Goal: Task Accomplishment & Management: Use online tool/utility

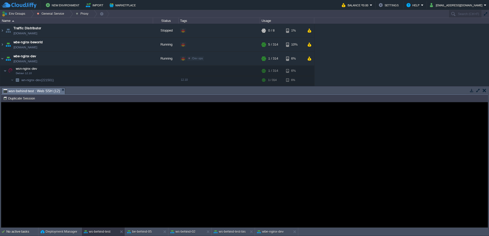
scroll to position [1, 191]
click at [67, 13] on div at bounding box center [69, 13] width 7 height 7
click at [32, 15] on div at bounding box center [30, 13] width 7 height 7
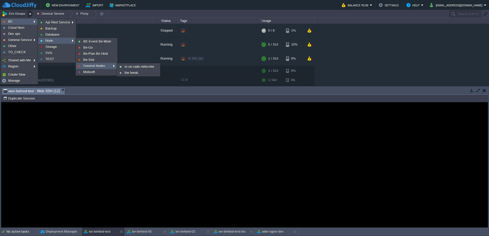
click at [96, 66] on span "General Nodes" at bounding box center [94, 66] width 22 height 4
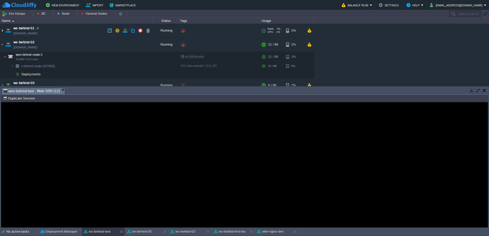
click at [0, 32] on img at bounding box center [2, 31] width 4 height 14
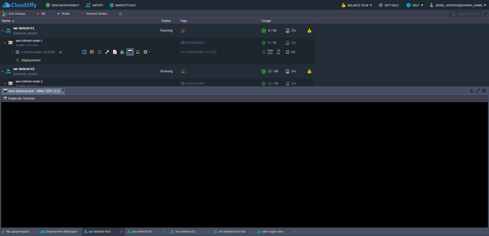
click at [128, 52] on td at bounding box center [130, 52] width 8 height 8
click at [122, 51] on button "button" at bounding box center [122, 52] width 5 height 5
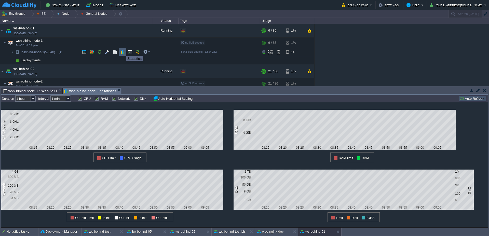
scroll to position [0, 0]
click at [32, 94] on div "Tasks Activity Log Archive Git / SVN ben-behind-5 : Web SSH (1) wsn-bihind-node…" at bounding box center [244, 90] width 487 height 7
type input "#000000"
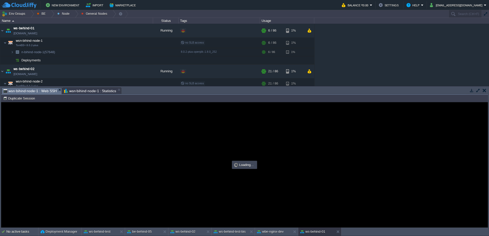
click at [33, 91] on span "wsn-bihind-node-1 : Web SSH" at bounding box center [29, 91] width 53 height 6
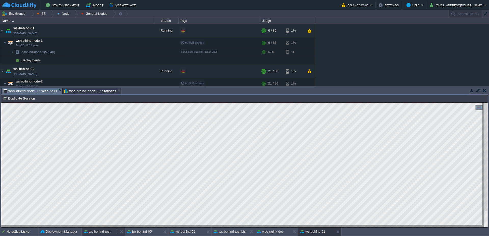
click at [106, 232] on button "ws-behind-test" at bounding box center [97, 231] width 27 height 5
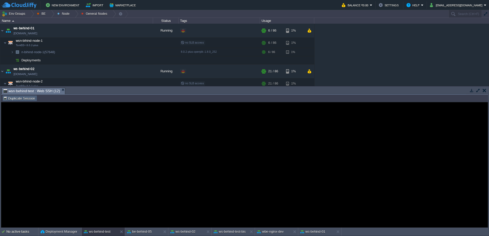
click at [17, 101] on td "Duplicate Session" at bounding box center [19, 98] width 35 height 6
type input "#000000"
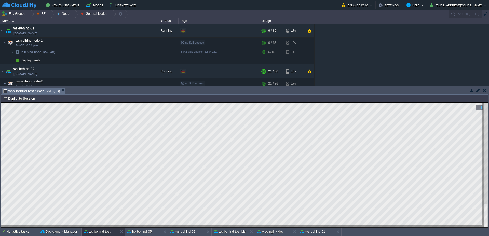
scroll to position [1, 21]
type textarea ":[{"operand":"SAME","renderingType":"MG_REST","type":"MG_REST"," field":"tipo",…"
click at [52, 13] on div at bounding box center [51, 13] width 7 height 7
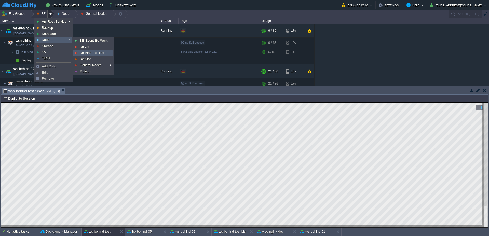
click at [84, 52] on span "Be-Plan Be Hind" at bounding box center [92, 53] width 24 height 4
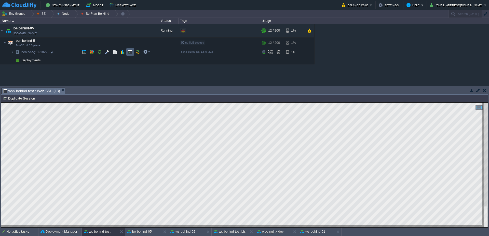
click at [130, 53] on button "button" at bounding box center [130, 52] width 5 height 5
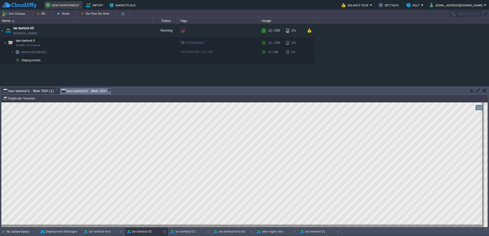
scroll to position [0, 0]
